Goal: Check status: Check status

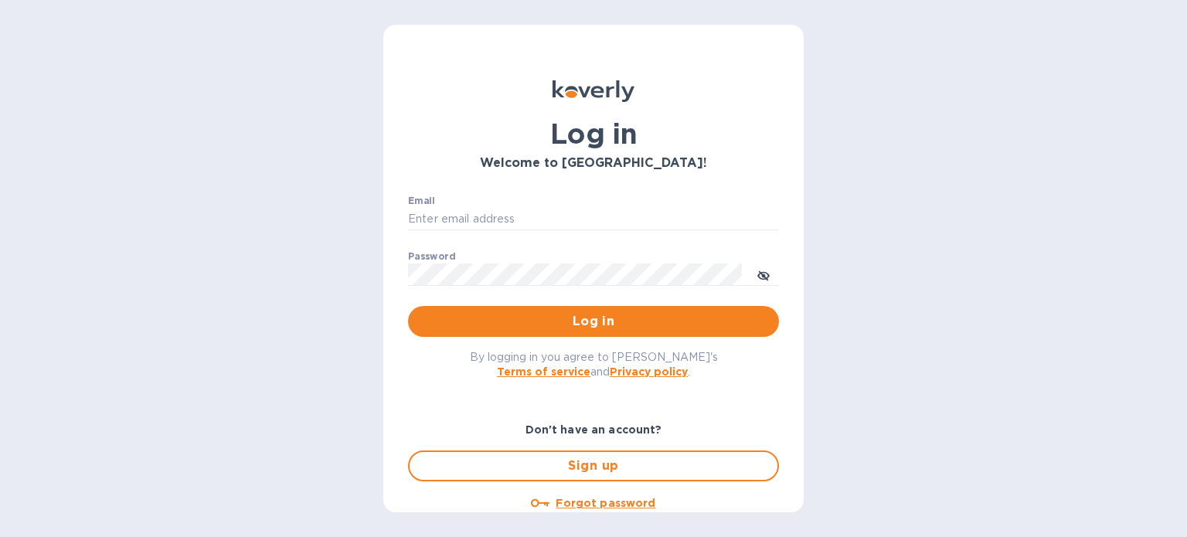
type input "[PERSON_NAME][EMAIL_ADDRESS][DOMAIN_NAME]"
drag, startPoint x: 0, startPoint y: 0, endPoint x: 513, endPoint y: 227, distance: 561.0
click at [513, 227] on input "[PERSON_NAME][EMAIL_ADDRESS][DOMAIN_NAME]" at bounding box center [593, 219] width 371 height 23
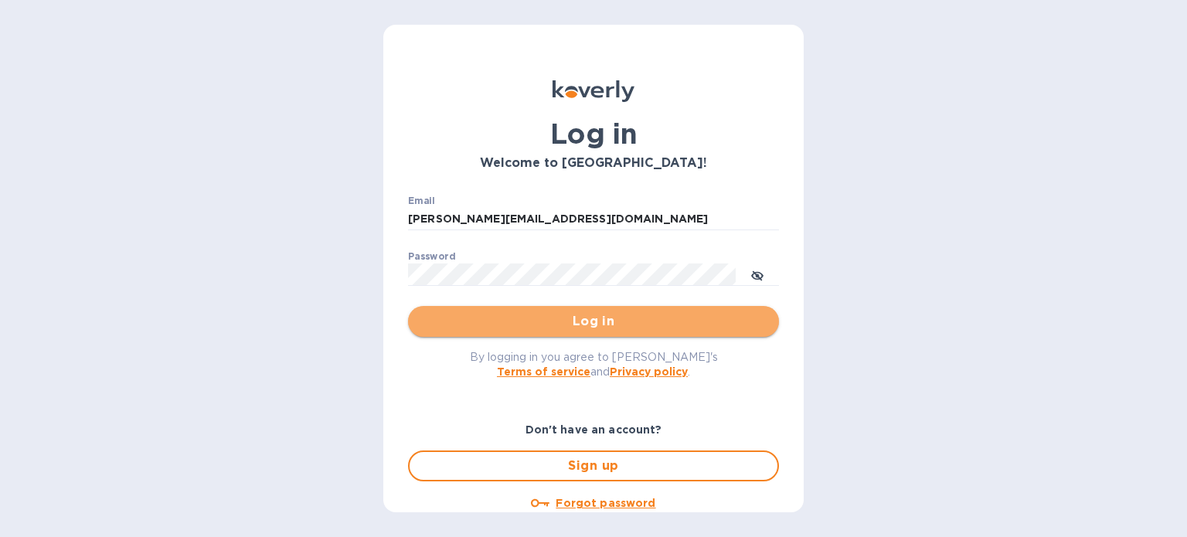
click at [644, 324] on span "Log in" at bounding box center [593, 321] width 346 height 19
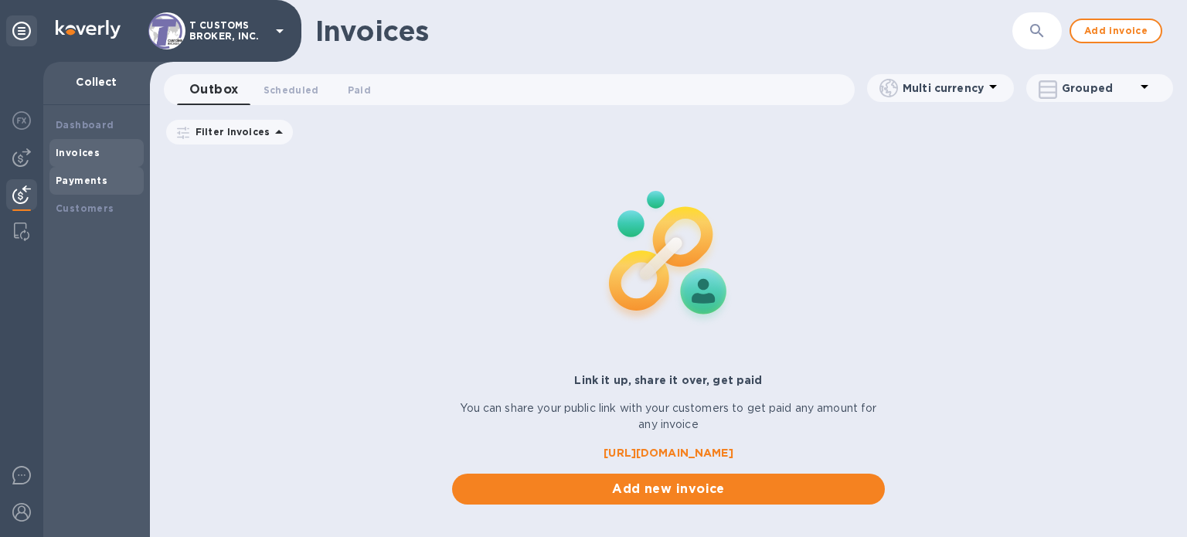
click at [78, 171] on div "Payments" at bounding box center [96, 181] width 94 height 28
